Goal: Check status

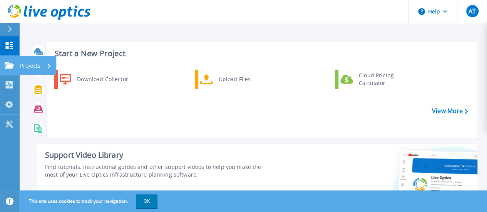
click at [16, 60] on link "Projects Projects" at bounding box center [9, 66] width 19 height 20
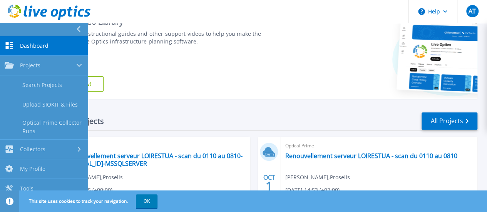
scroll to position [134, 0]
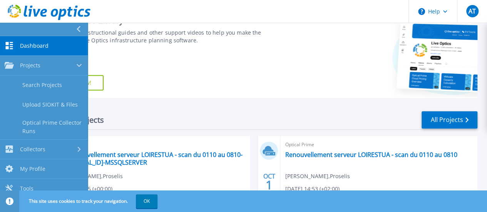
click at [202, 65] on div "Support Video Library Find tutorials, instructional guides and other support vi…" at bounding box center [155, 54] width 236 height 89
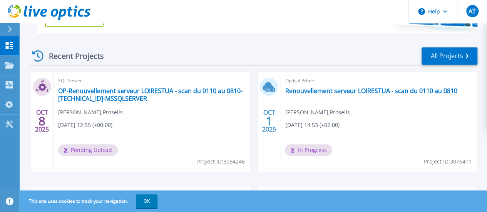
scroll to position [216, 0]
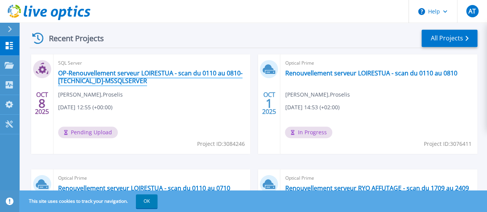
click at [122, 77] on link "OP-Renouvellement serveur LOIRESTUA - scan du 0110 au 0810-192.168.1.11-MSSQLSE…" at bounding box center [152, 76] width 188 height 15
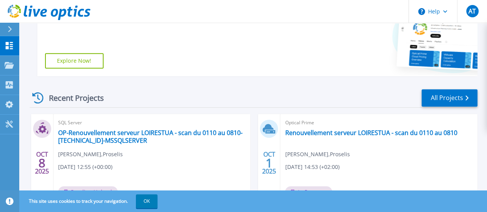
scroll to position [156, 0]
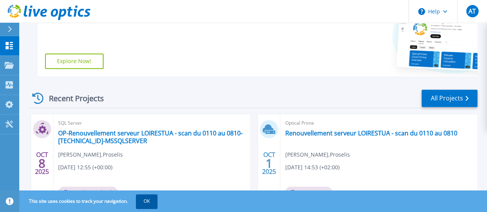
click at [139, 201] on button "OK" at bounding box center [147, 201] width 22 height 14
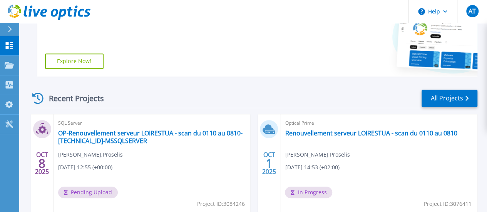
scroll to position [317, 0]
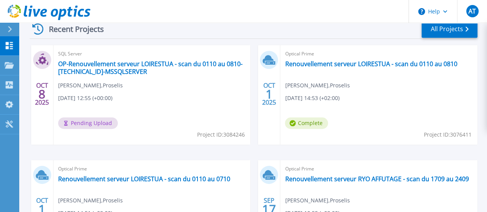
scroll to position [226, 0]
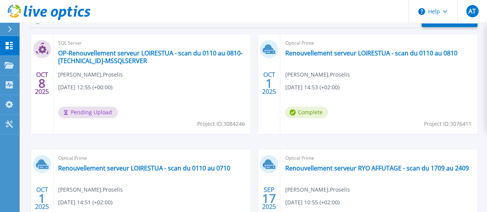
scroll to position [236, 0]
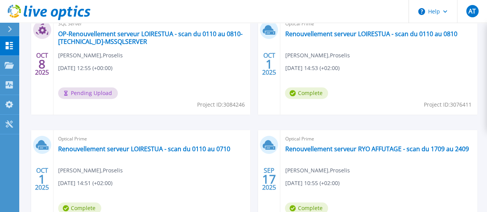
scroll to position [256, 0]
